Goal: Information Seeking & Learning: Learn about a topic

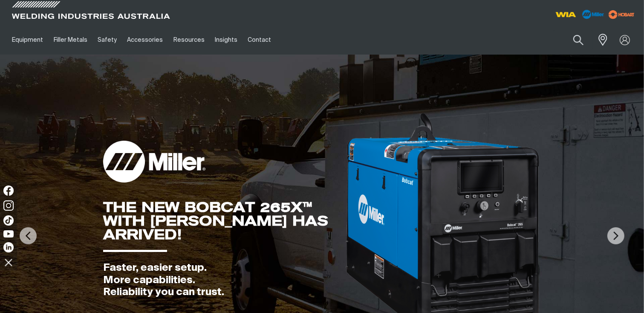
scroll to position [274, 0]
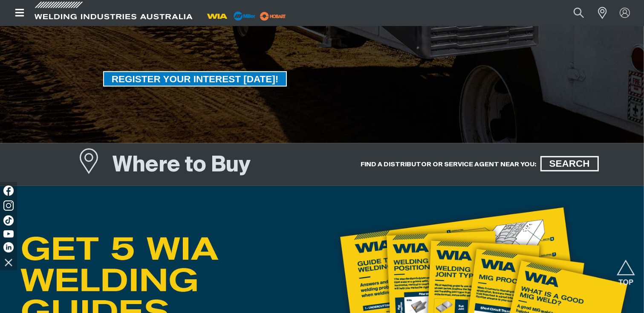
click at [481, 160] on h5 "FIND A DISTRIBUTOR OR SERVICE AGENT NEAR YOU:" at bounding box center [449, 164] width 176 height 8
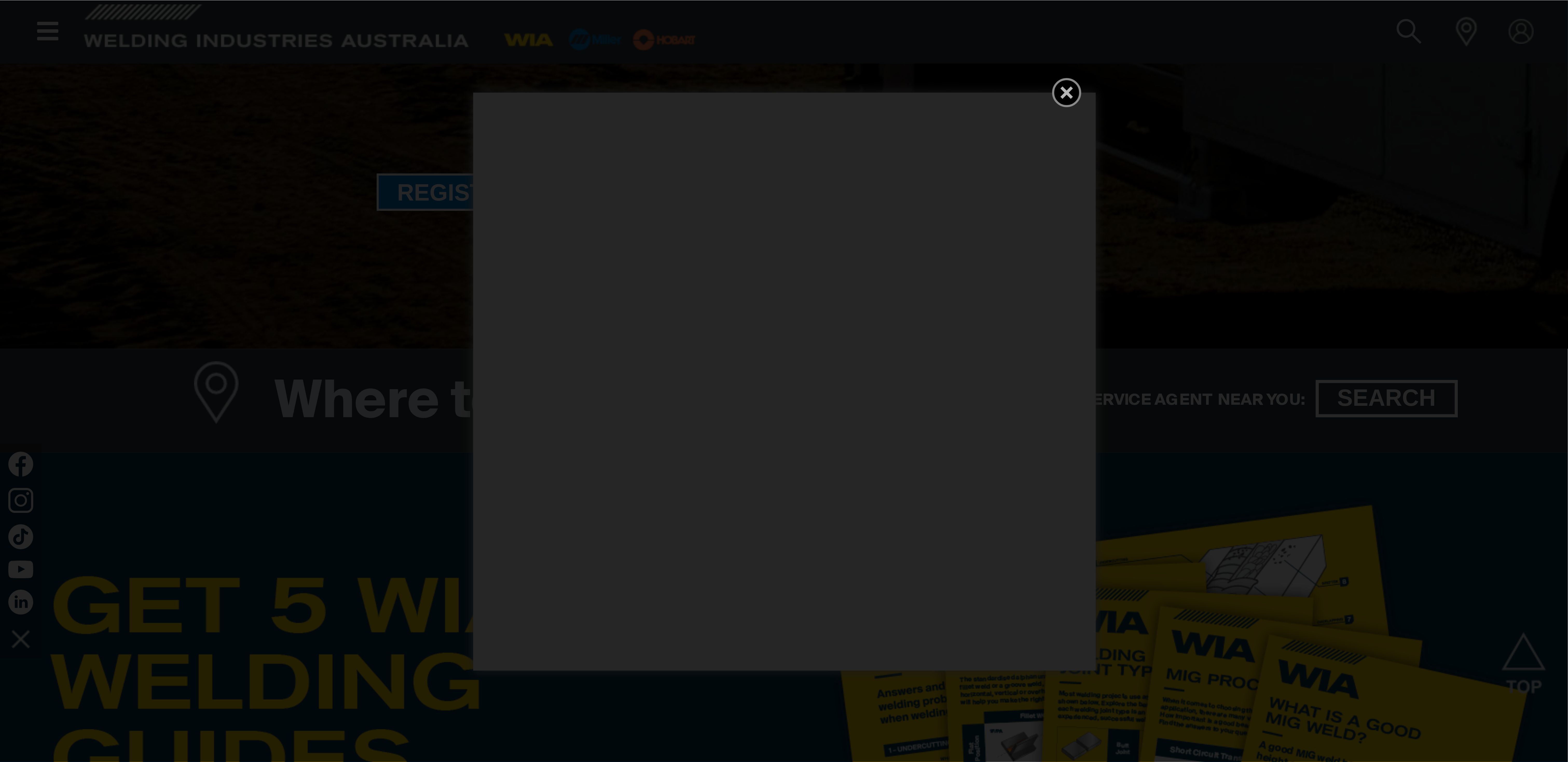
scroll to position [167, 0]
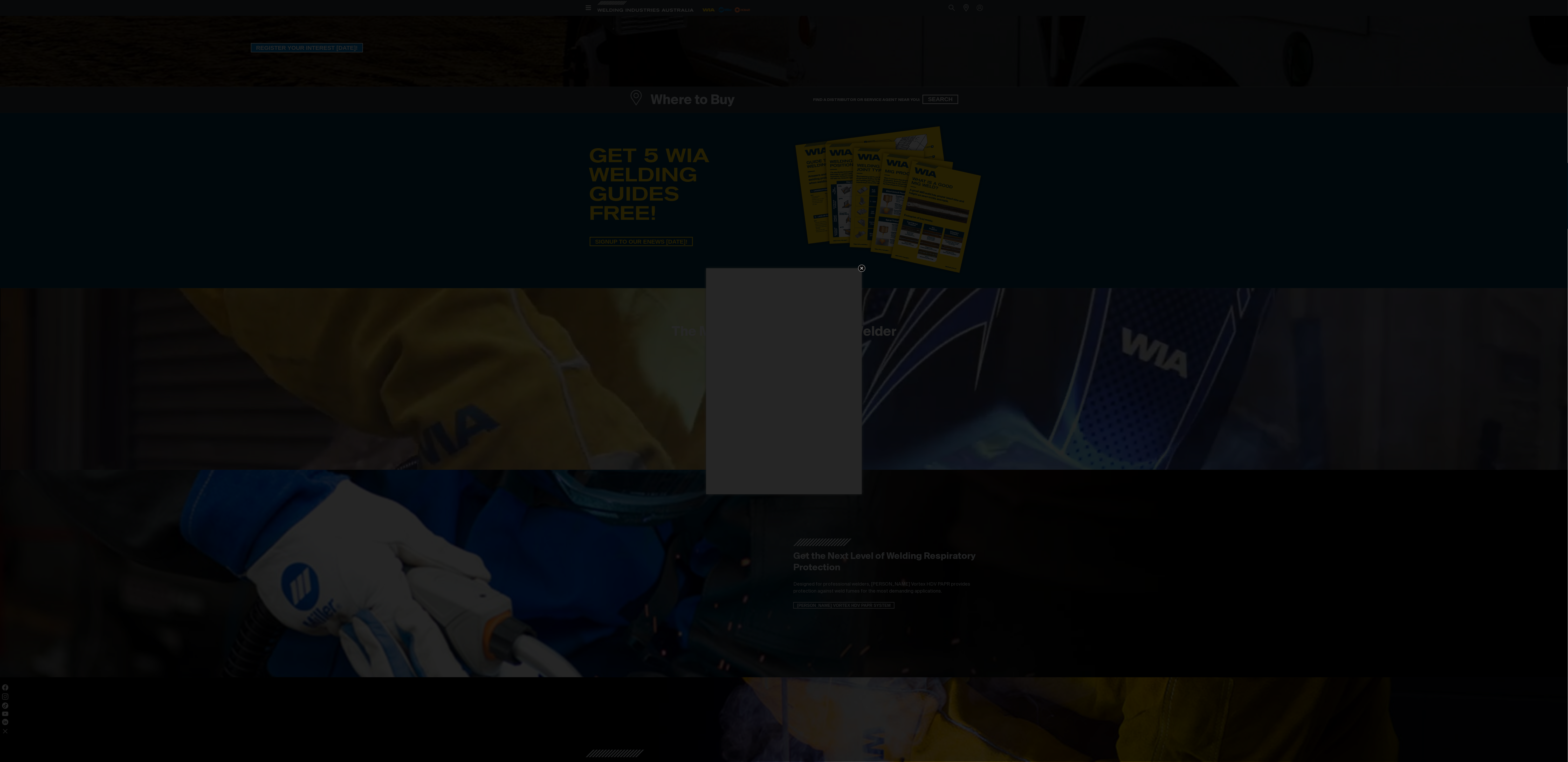
click at [392, 190] on div "Get 5 WIA Welding Guides Free!" at bounding box center [784, 381] width 1568 height 762
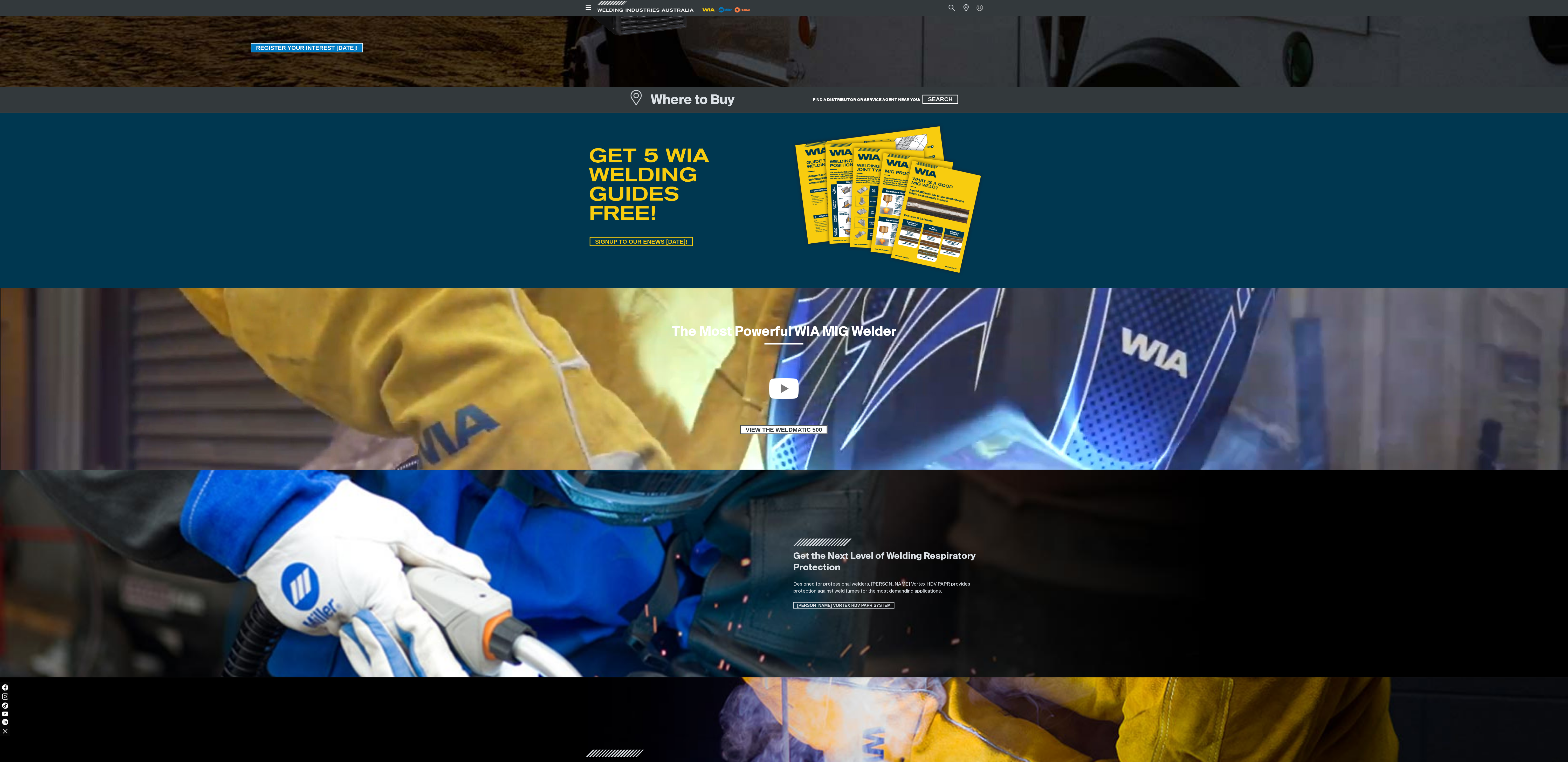
click at [392, 190] on div "The Most Powerful WIA MIG Welder VIEW THE WELDMATIC 500" at bounding box center [784, 379] width 1568 height 181
click at [392, 190] on div "SIGNUP TO OUR ENEWS [DATE]!" at bounding box center [784, 200] width 1568 height 175
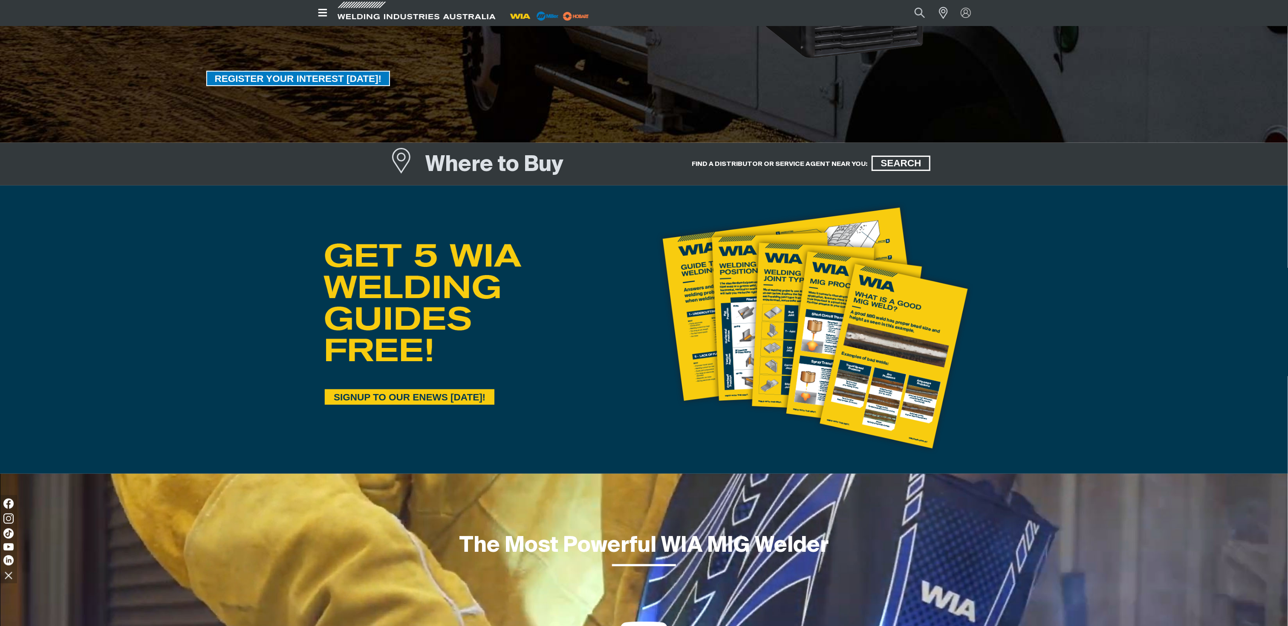
click at [450, 312] on span "SIGNUP TO OUR ENEWS [DATE]!" at bounding box center [409, 396] width 167 height 15
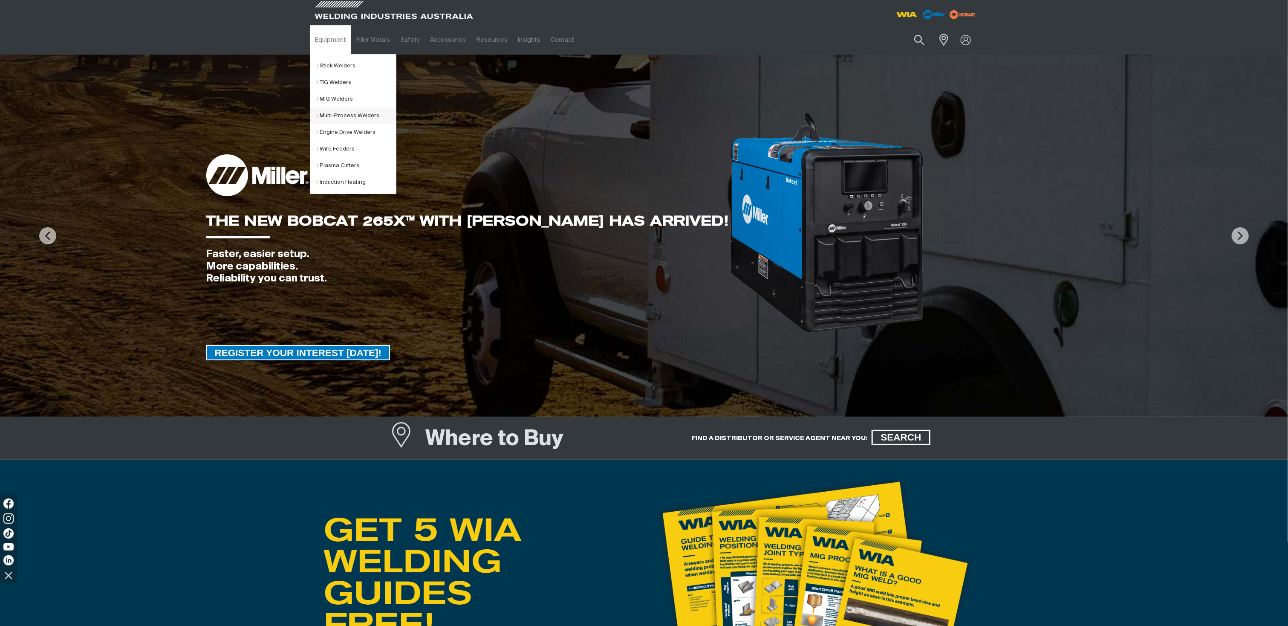
click at [330, 110] on link "Multi-Process Welders" at bounding box center [356, 115] width 79 height 17
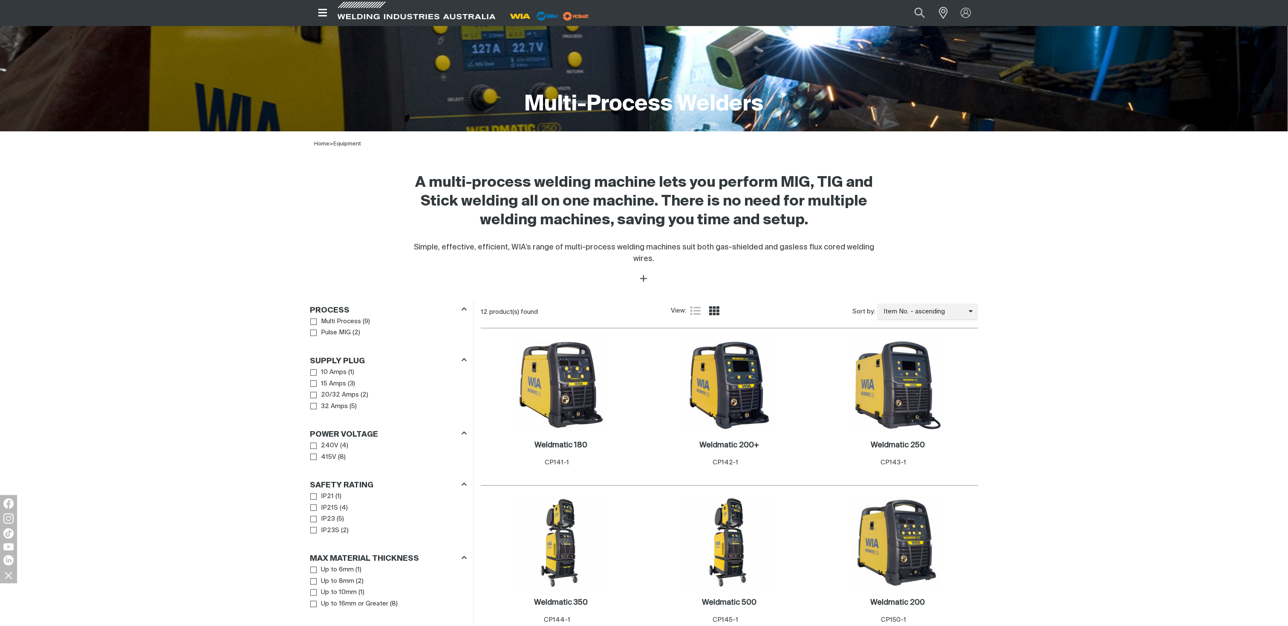
scroll to position [170, 0]
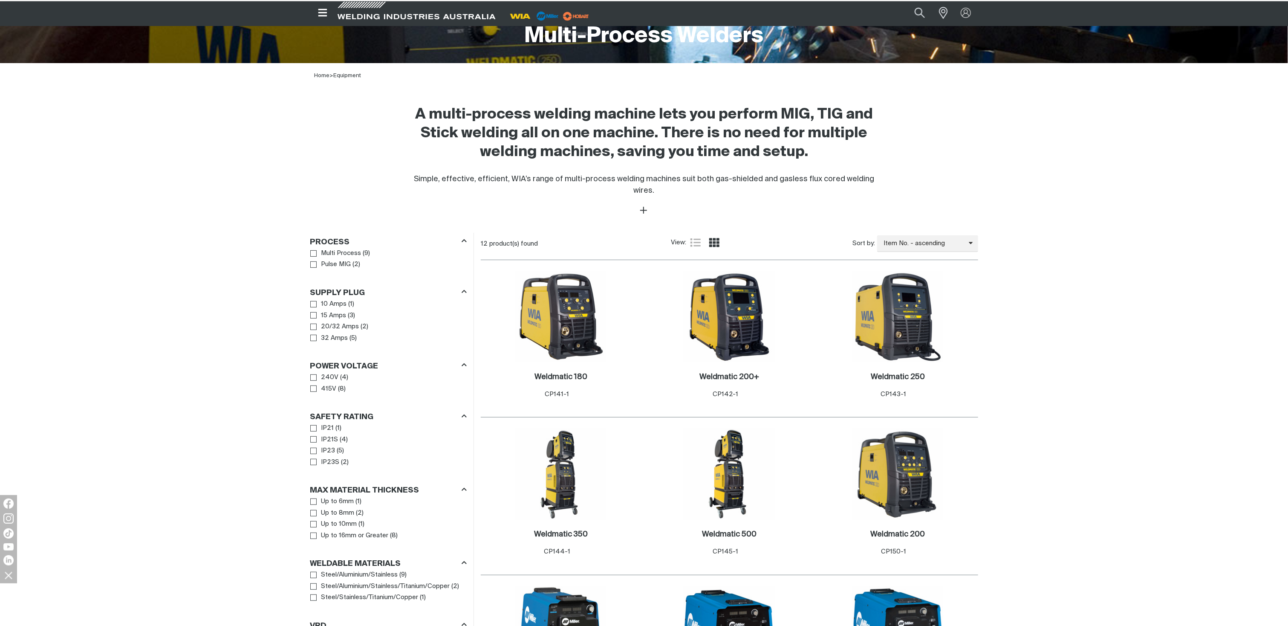
scroll to position [239, 0]
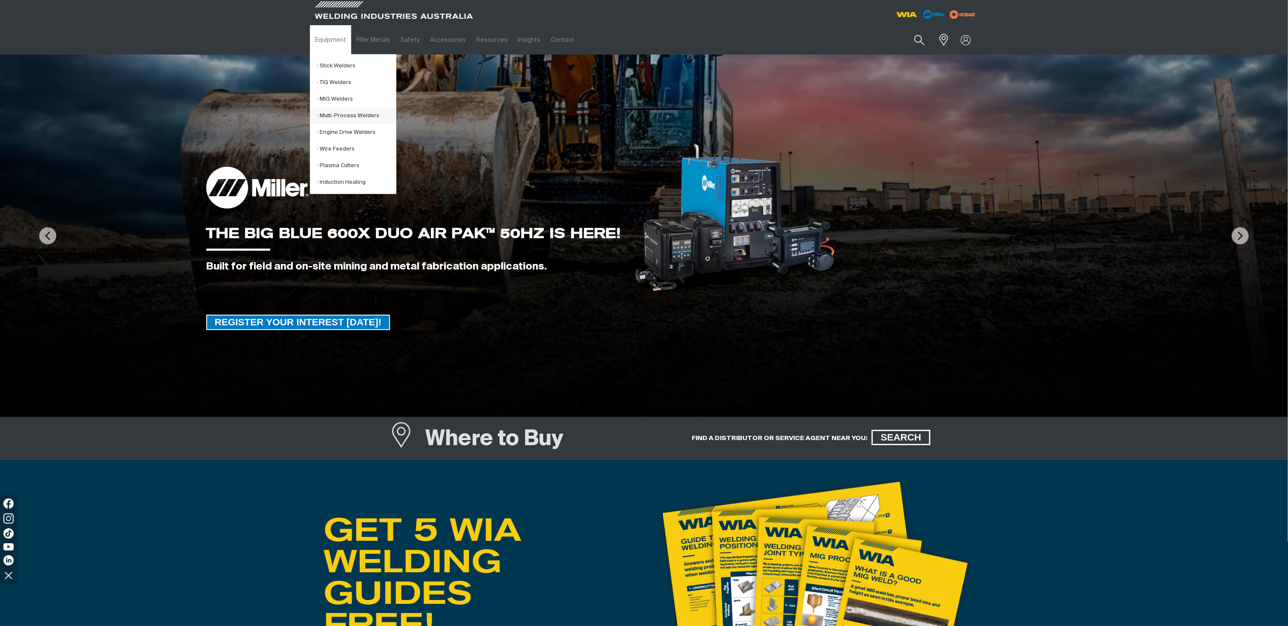
click at [335, 113] on link "Multi-Process Welders" at bounding box center [356, 115] width 79 height 17
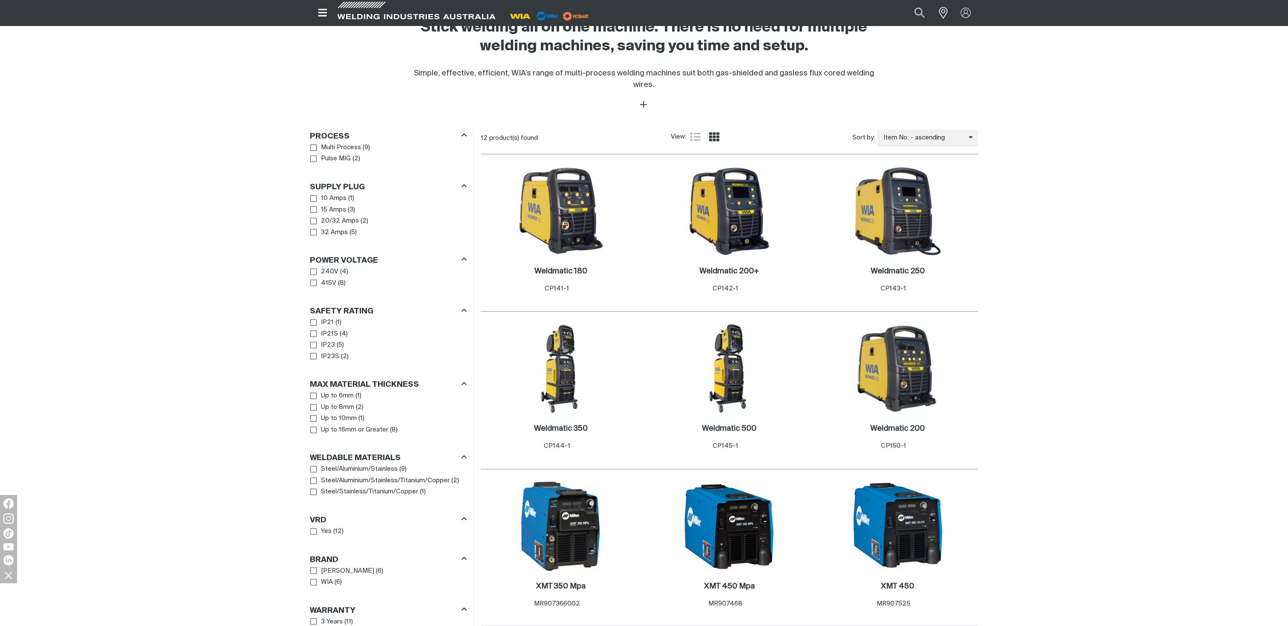
scroll to position [351, 0]
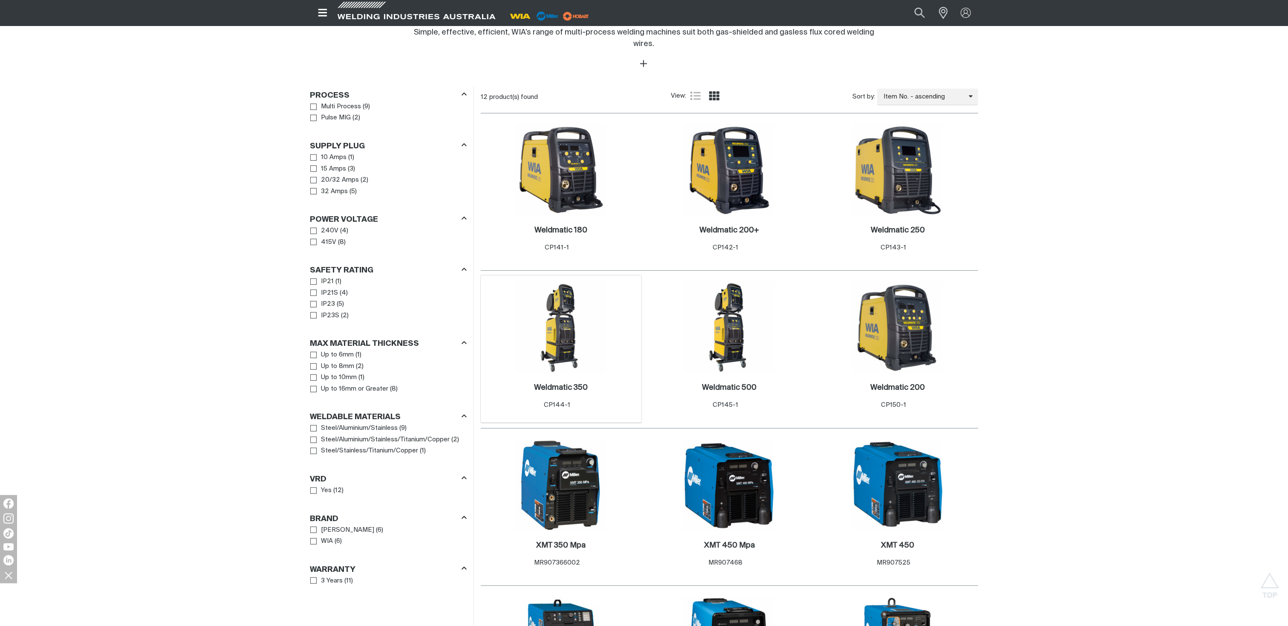
click at [561, 329] on img at bounding box center [560, 327] width 91 height 91
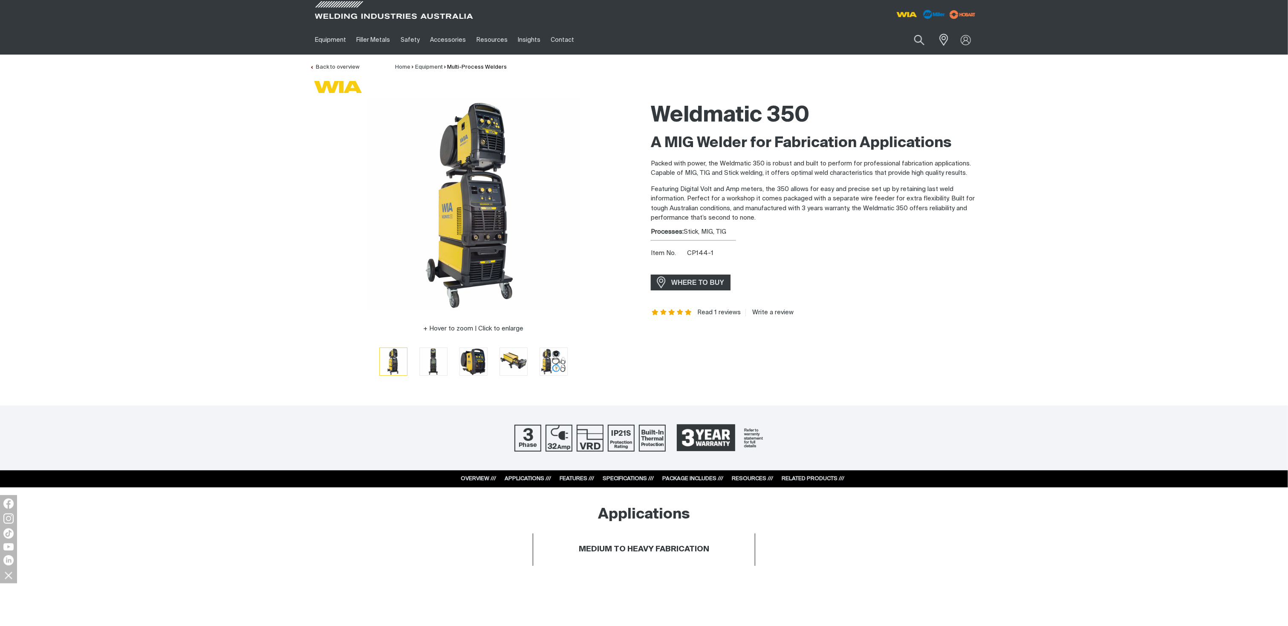
click at [621, 477] on link "SPECIFICATIONS ///" at bounding box center [628, 479] width 51 height 6
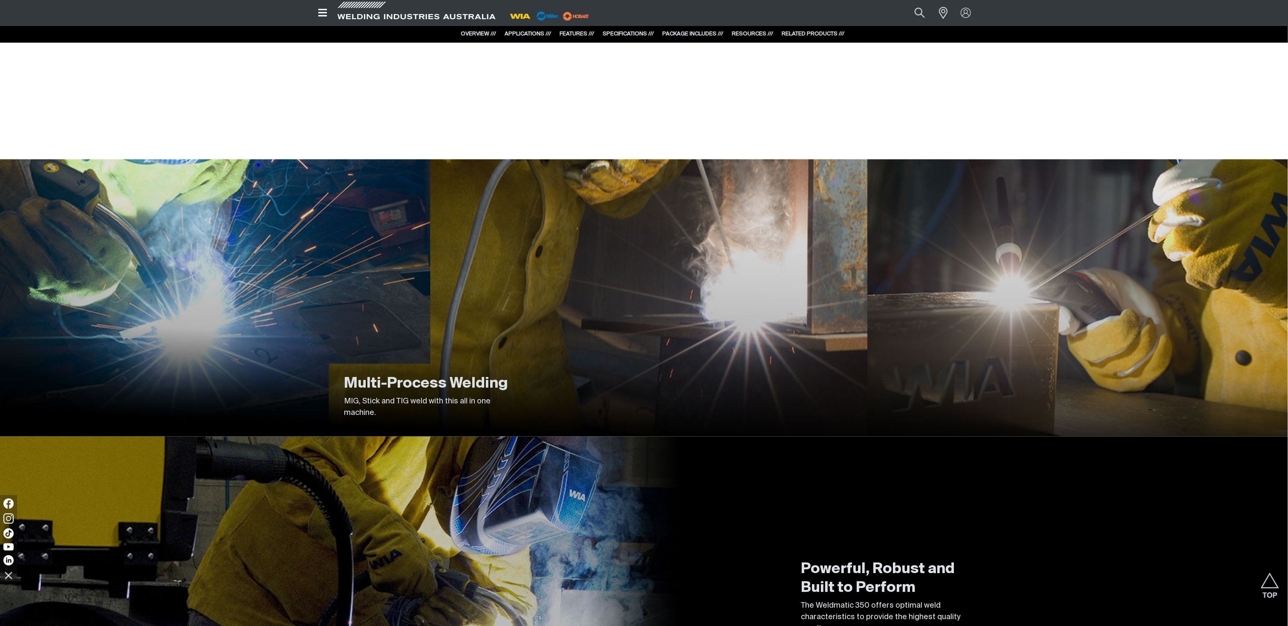
scroll to position [1033, 0]
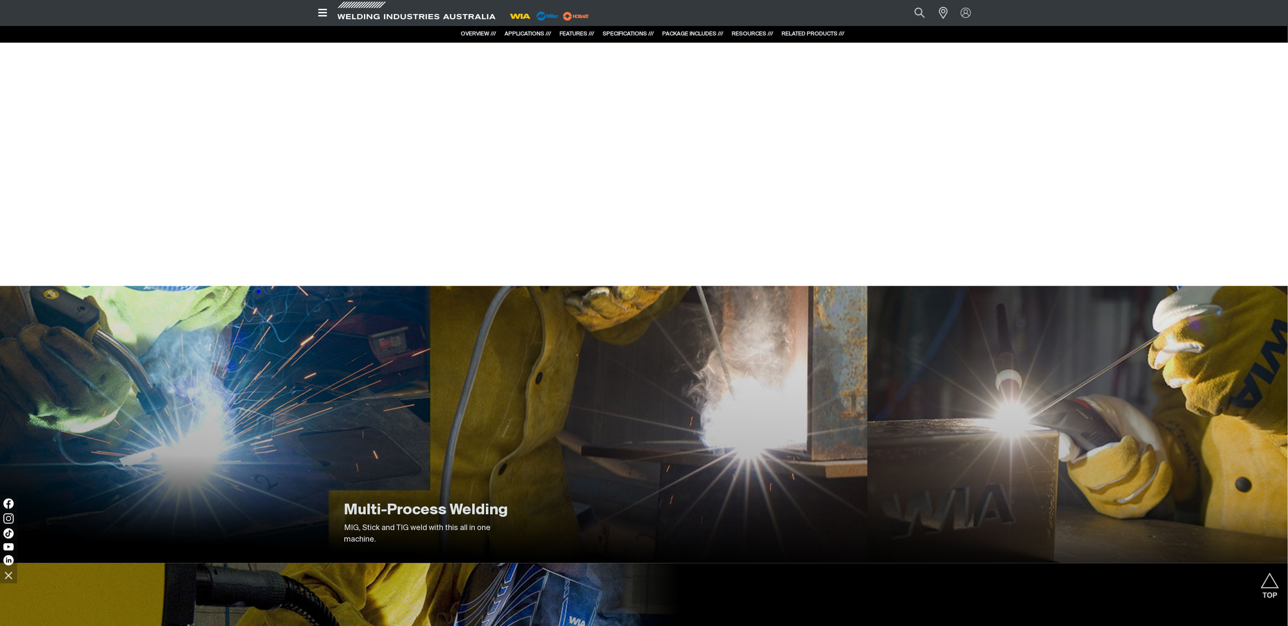
click at [744, 33] on link "RESOURCES ///" at bounding box center [752, 34] width 41 height 6
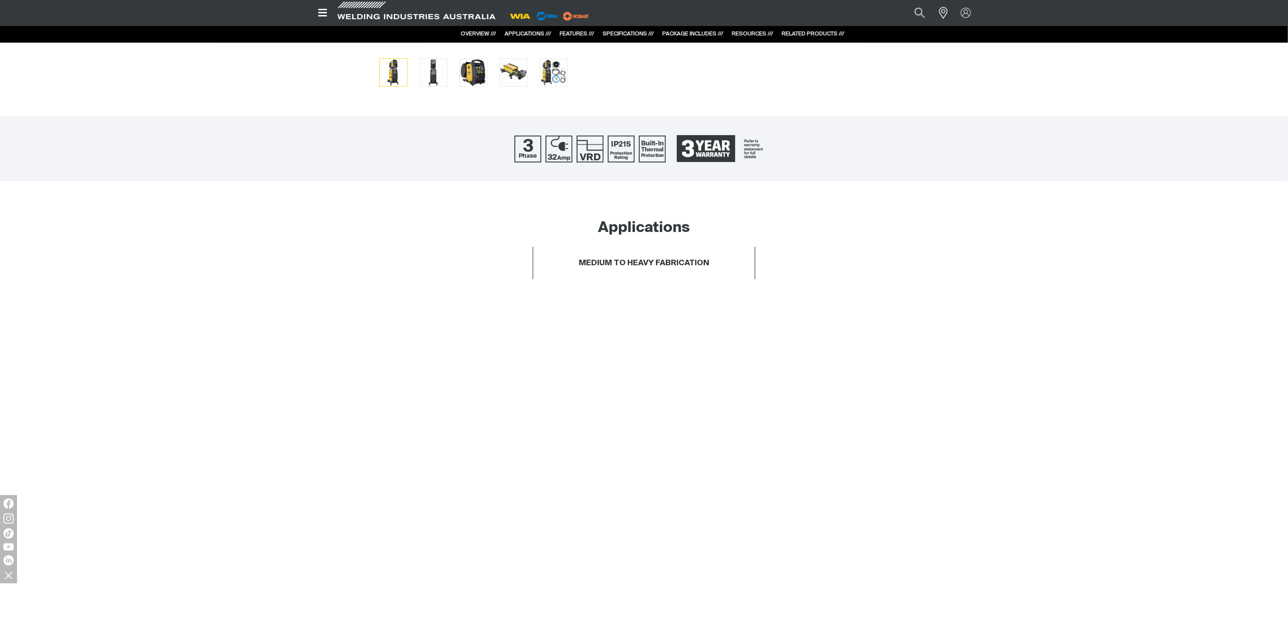
scroll to position [0, 0]
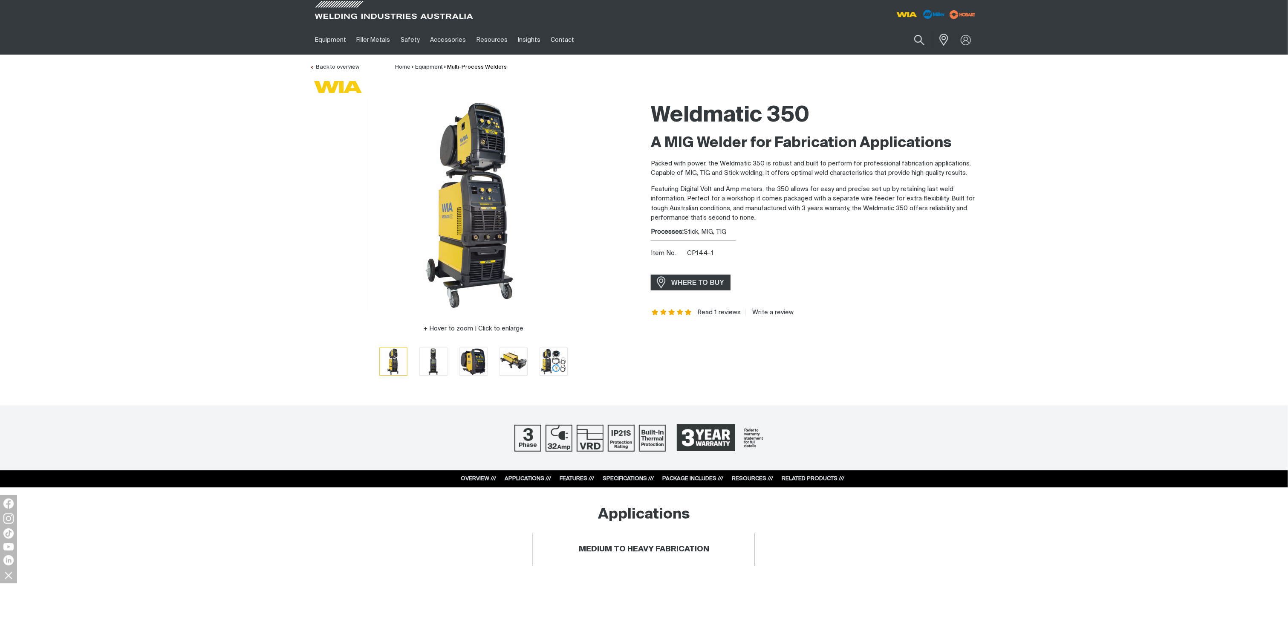
click at [747, 479] on link "RESOURCES ///" at bounding box center [752, 479] width 41 height 6
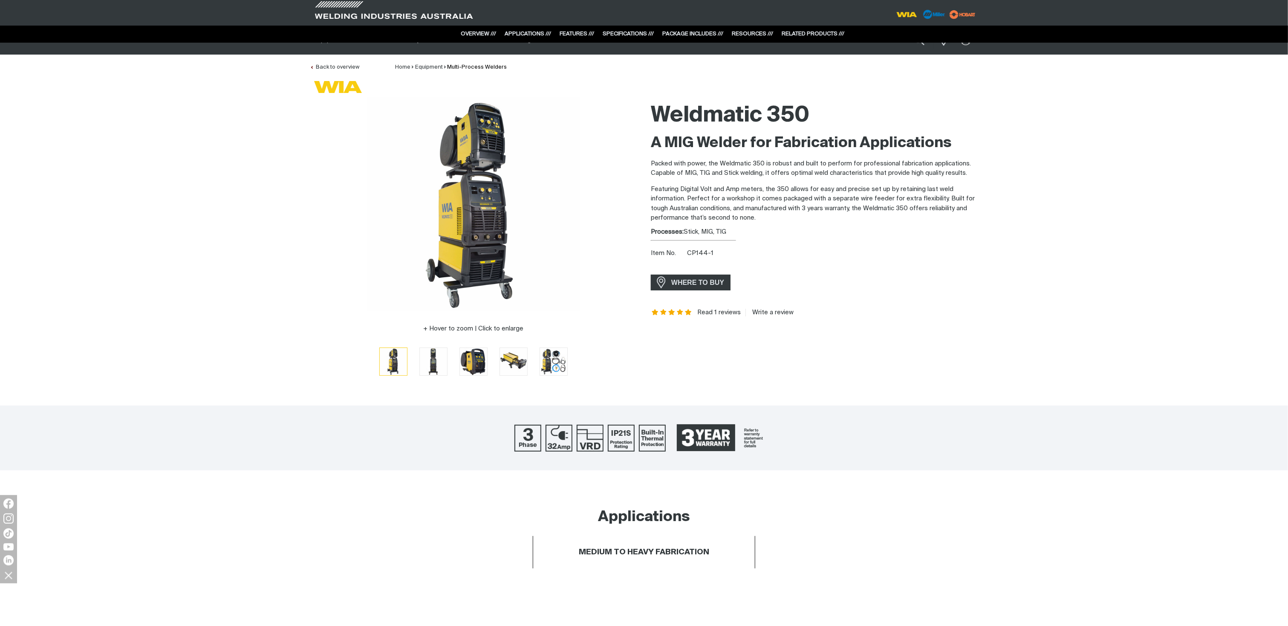
scroll to position [3516, 0]
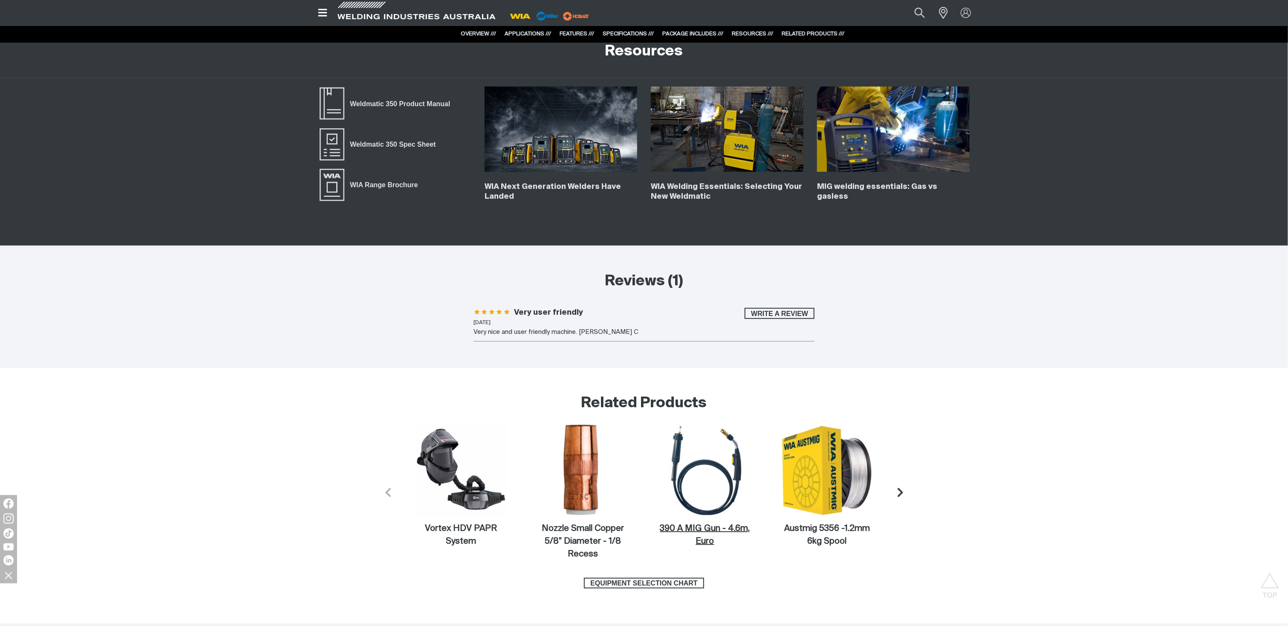
click at [747, 479] on img at bounding box center [704, 470] width 91 height 91
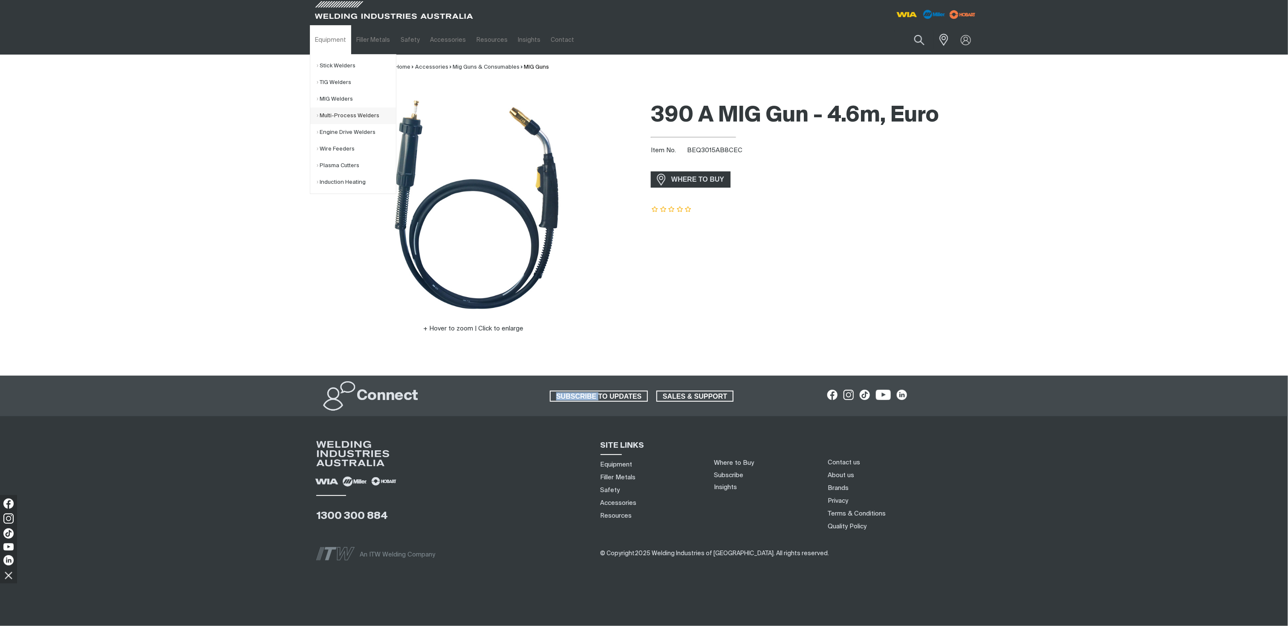
click at [336, 118] on link "Multi-Process Welders" at bounding box center [356, 115] width 79 height 17
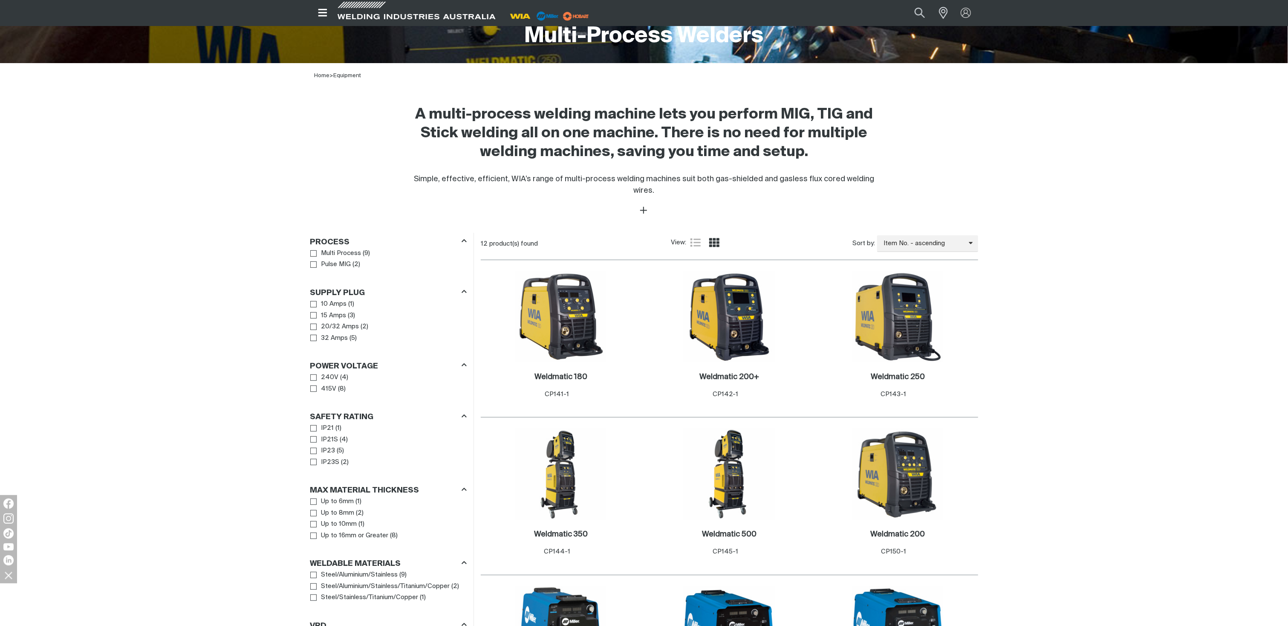
scroll to position [239, 0]
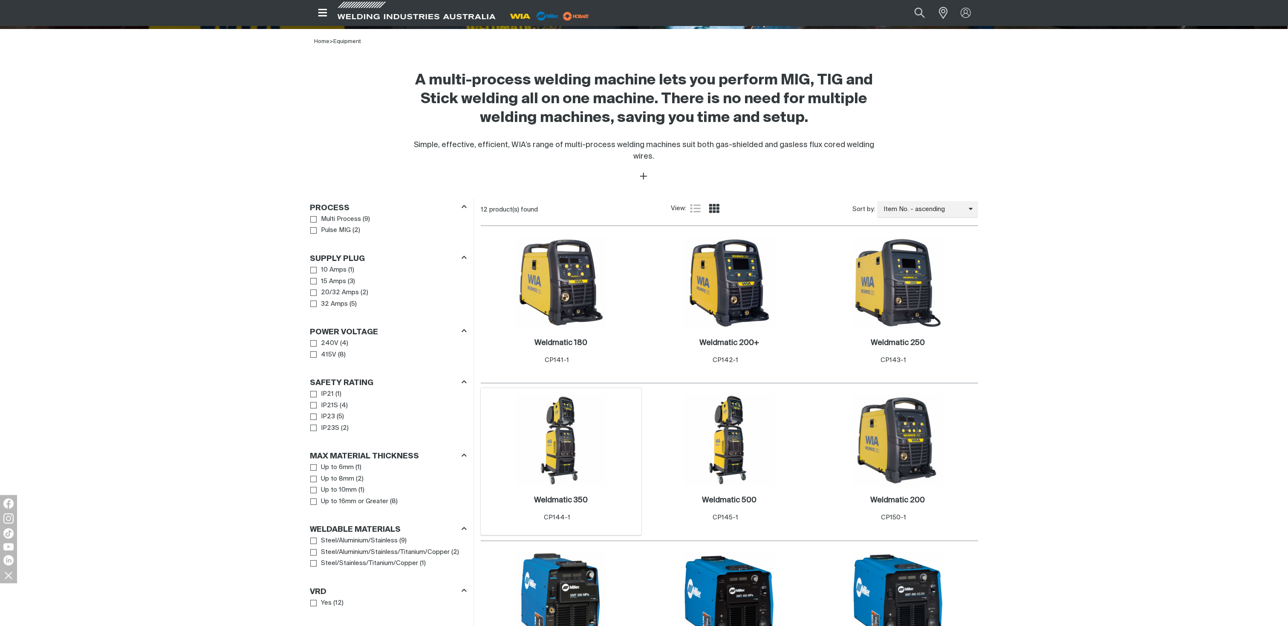
click at [574, 460] on img at bounding box center [560, 439] width 91 height 91
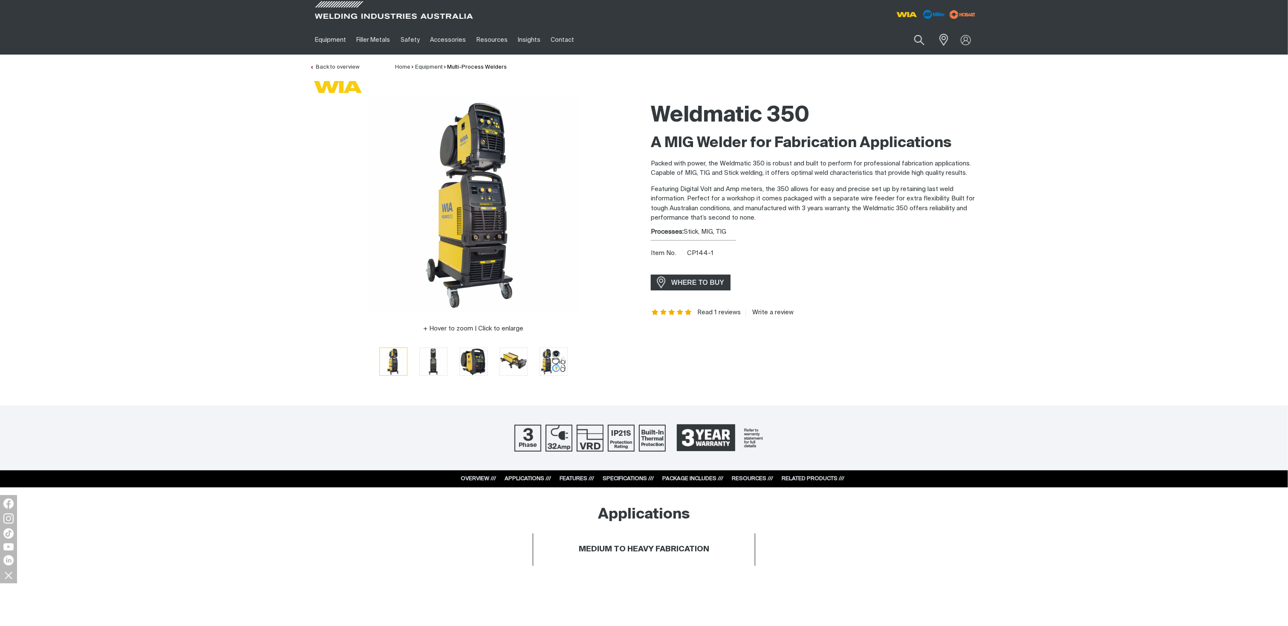
click at [574, 460] on div at bounding box center [644, 437] width 1288 height 65
click at [687, 477] on link "PACKAGE INCLUDES ///" at bounding box center [692, 479] width 61 height 6
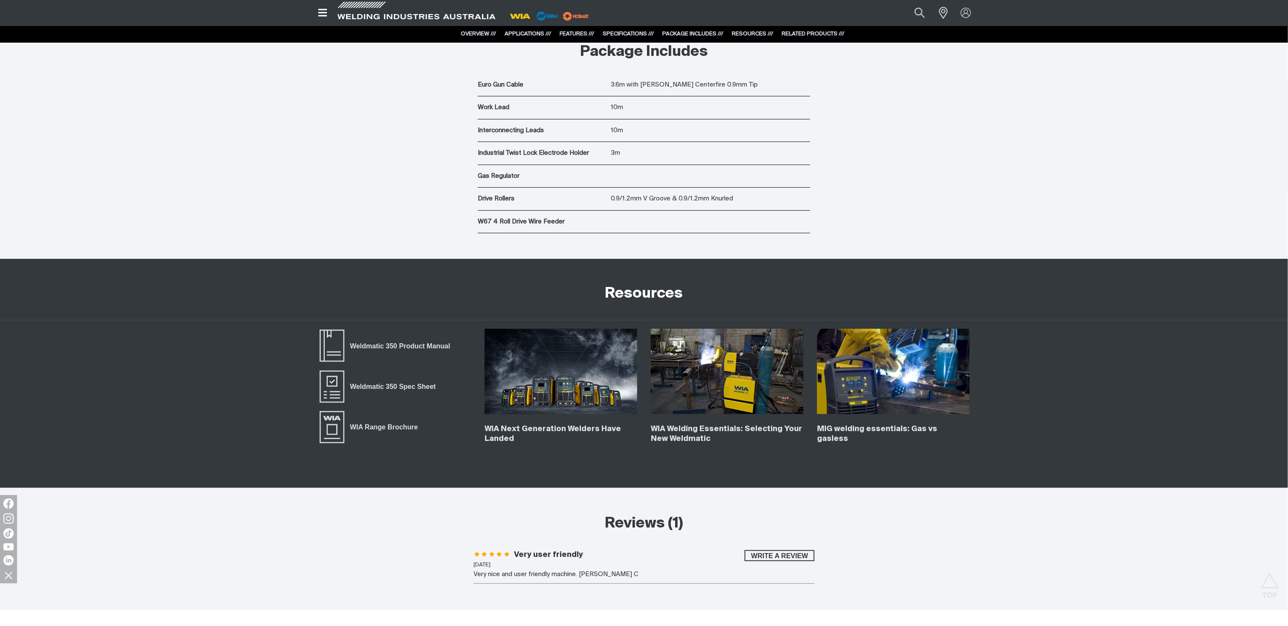
click at [687, 477] on div "Weldmatic 350 Product Manual Weldmatic 350 Spec Sheet WIA Range Brochure WIA Ne…" at bounding box center [644, 403] width 682 height 167
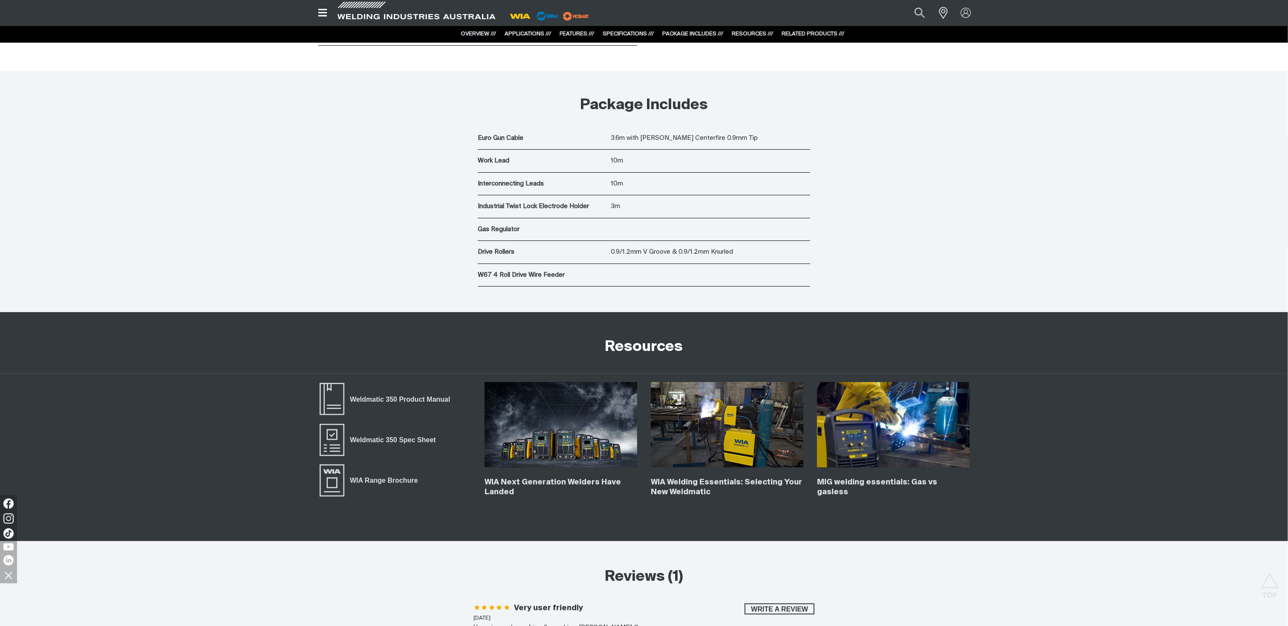
scroll to position [3226, 0]
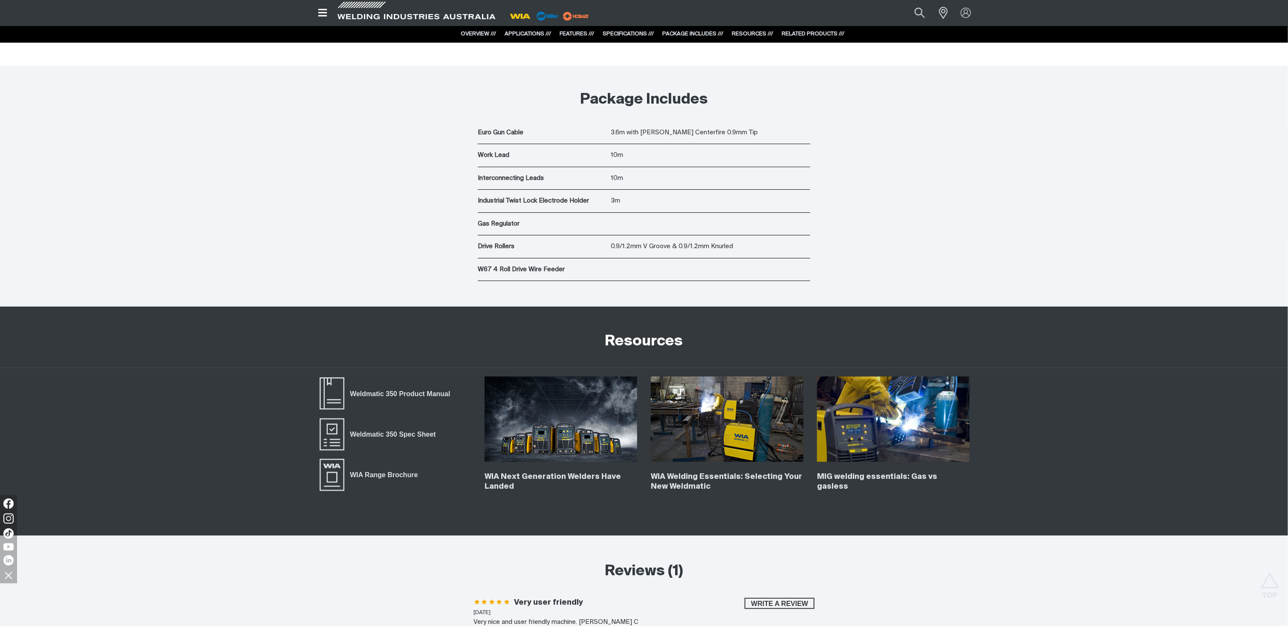
click at [392, 455] on div "Weldmatic 350 Product Manual Weldmatic 350 Spec Sheet WIA Range Brochure" at bounding box center [394, 438] width 153 height 125
click at [393, 438] on span "Weldmatic 350 Spec Sheet" at bounding box center [392, 434] width 97 height 11
